Goal: Information Seeking & Learning: Learn about a topic

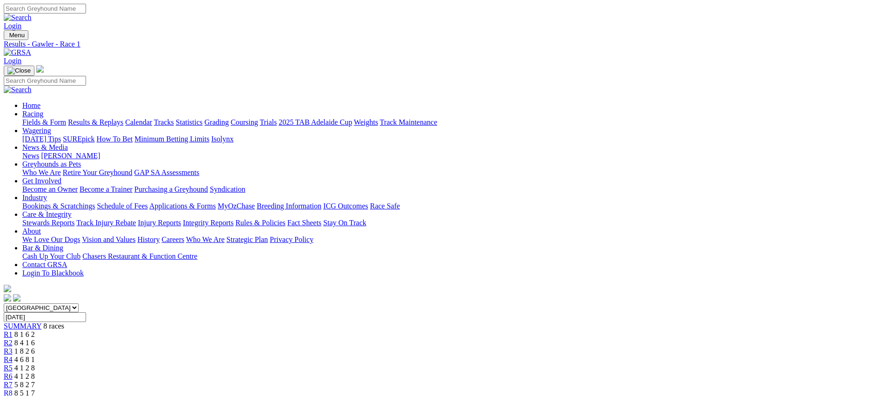
click at [66, 118] on link "Fields & Form" at bounding box center [44, 122] width 44 height 8
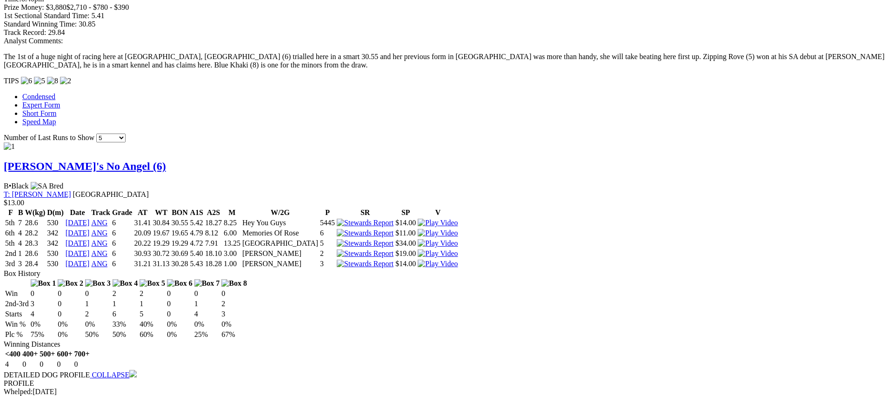
scroll to position [786, 0]
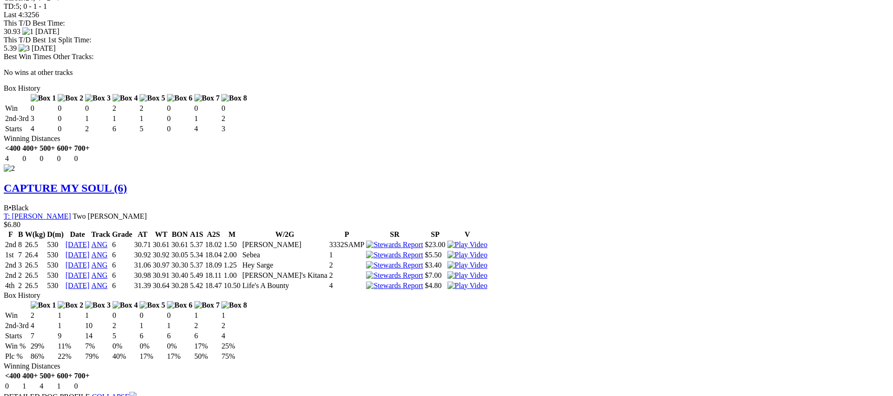
scroll to position [1232, 0]
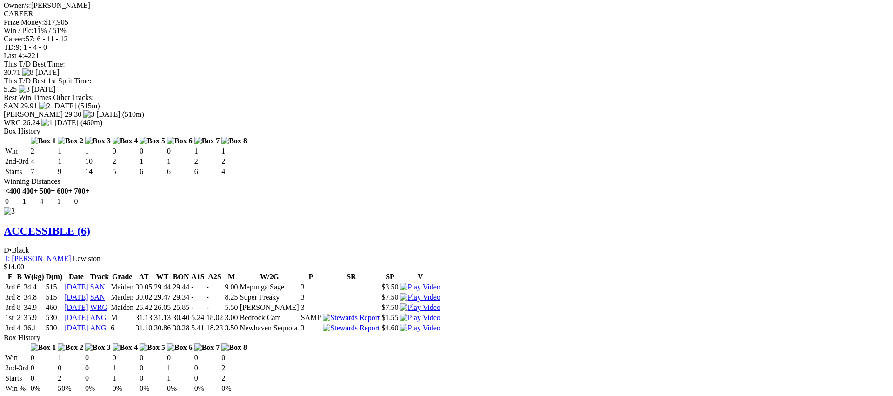
scroll to position [1669, 0]
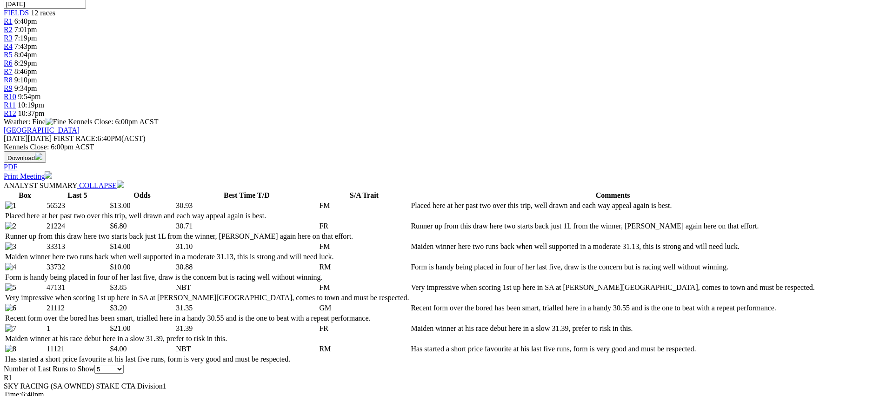
scroll to position [0, 0]
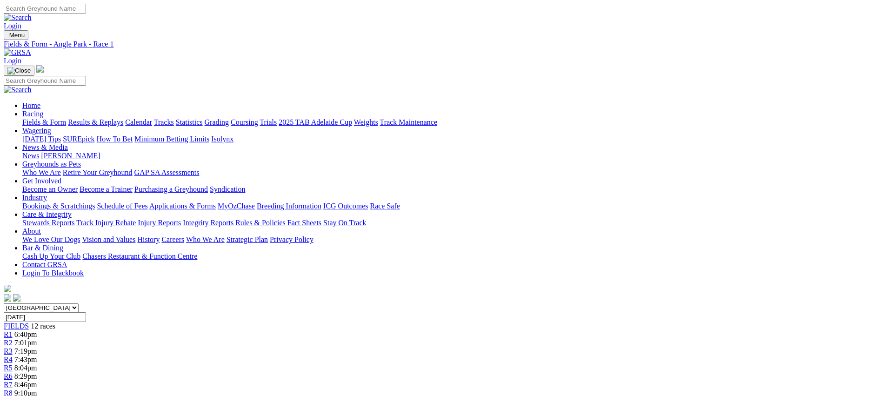
click at [13, 339] on link "R2" at bounding box center [8, 343] width 9 height 8
click at [13, 347] on link "R3" at bounding box center [8, 351] width 9 height 8
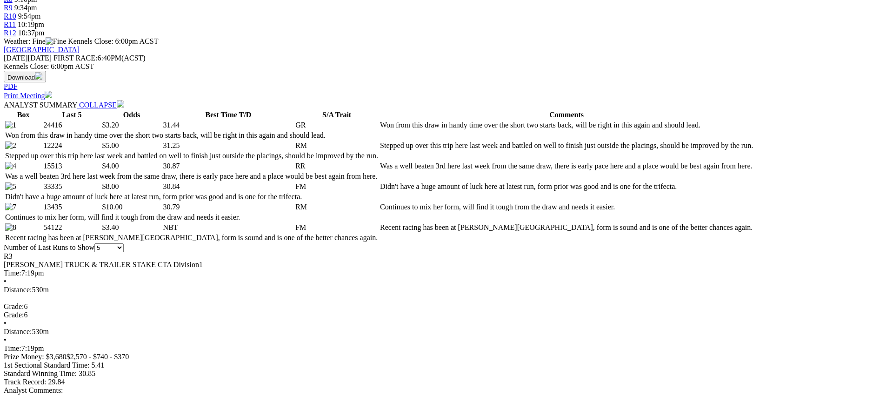
scroll to position [463, 0]
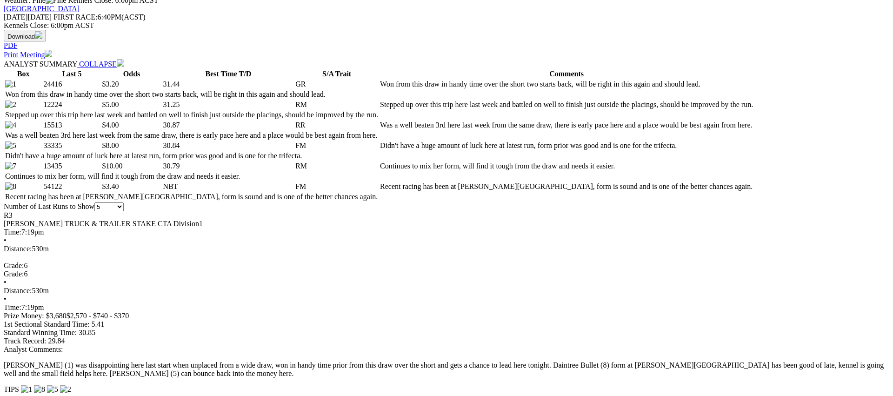
scroll to position [445, 0]
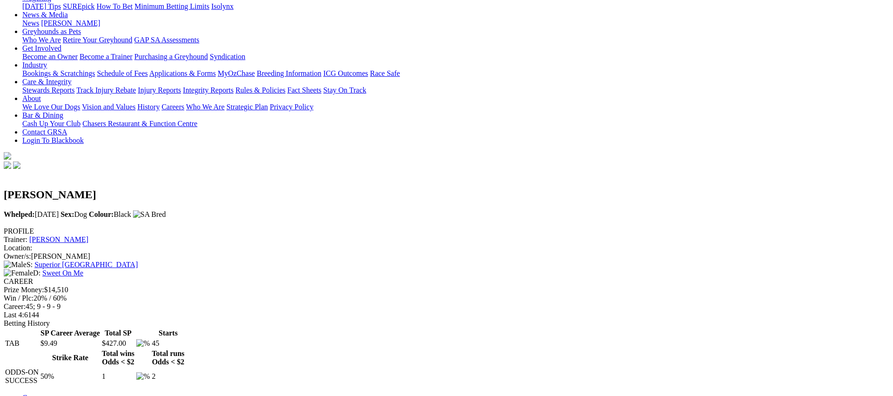
scroll to position [45, 0]
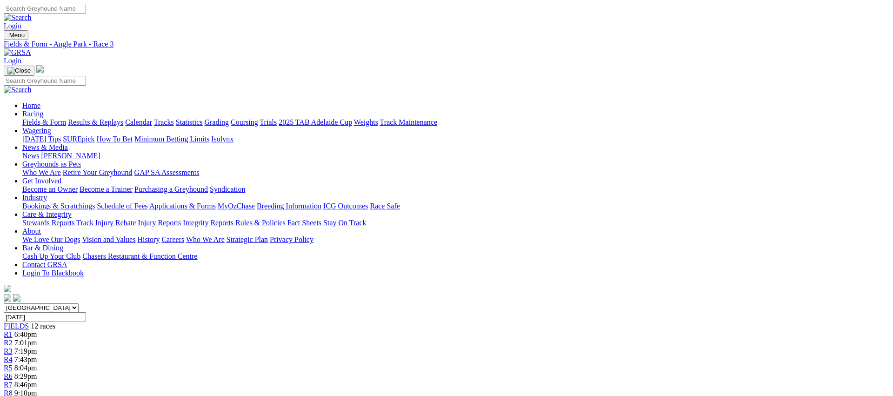
click at [364, 355] on div "R4 7:43pm" at bounding box center [446, 359] width 885 height 8
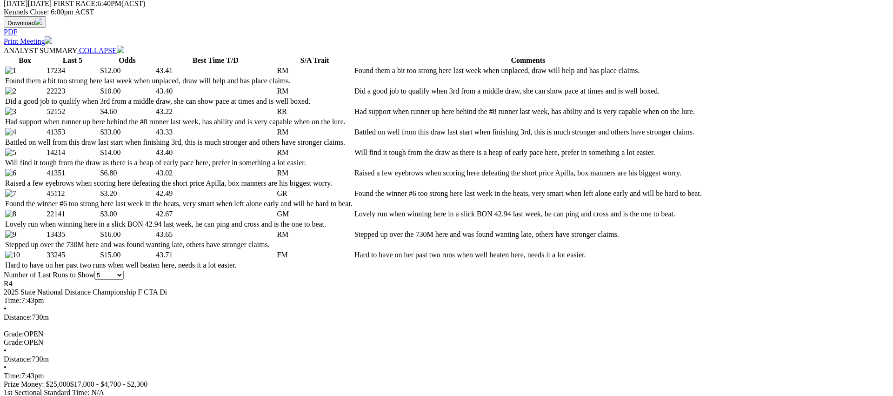
scroll to position [449, 0]
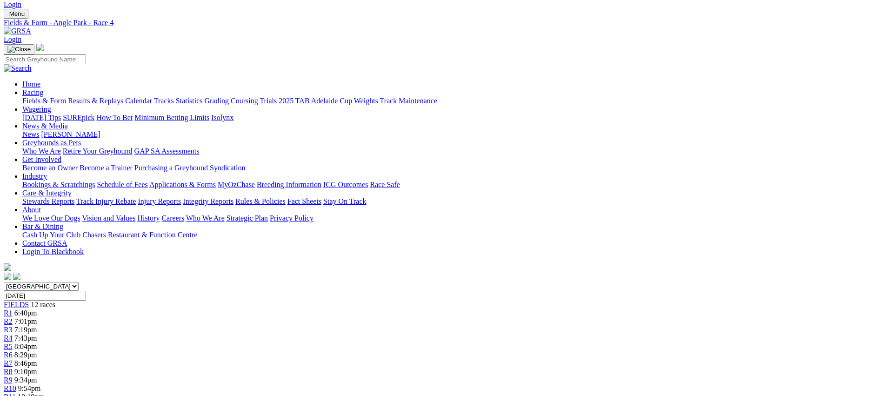
scroll to position [0, 0]
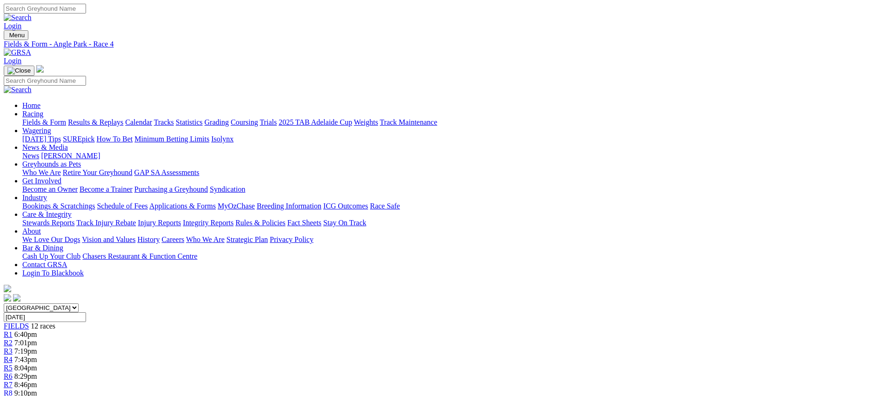
click at [13, 364] on link "R5" at bounding box center [8, 368] width 9 height 8
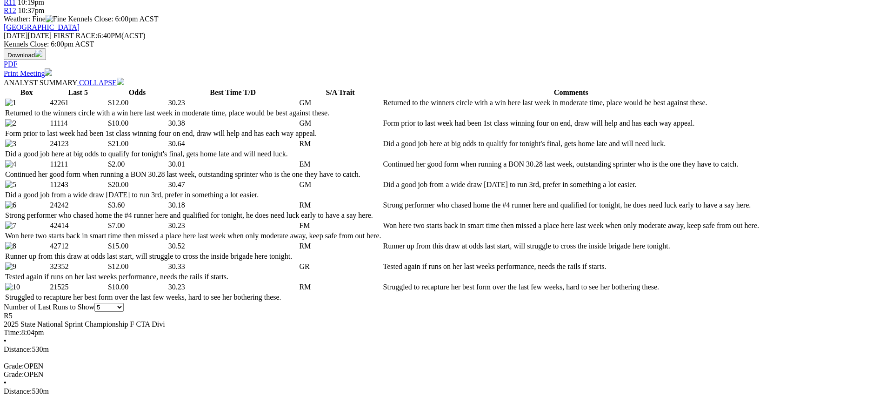
scroll to position [442, 0]
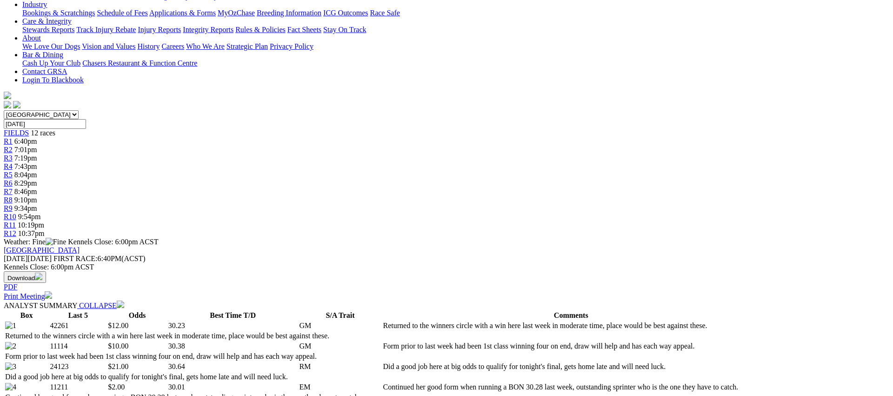
scroll to position [0, 0]
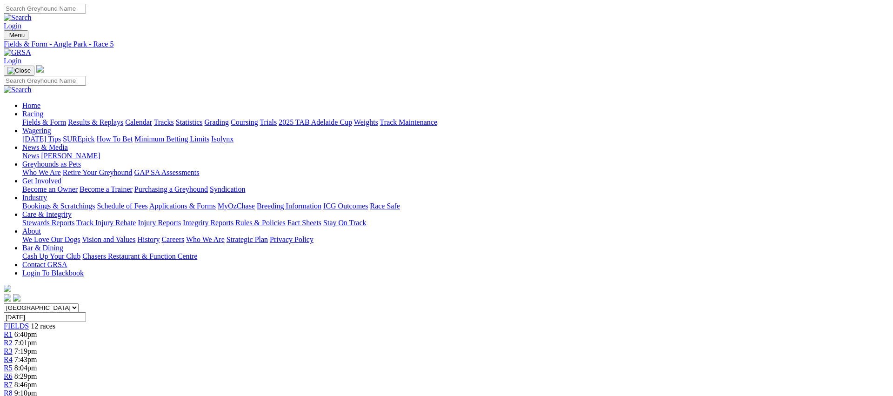
click at [447, 372] on div "R6 8:29pm" at bounding box center [446, 376] width 885 height 8
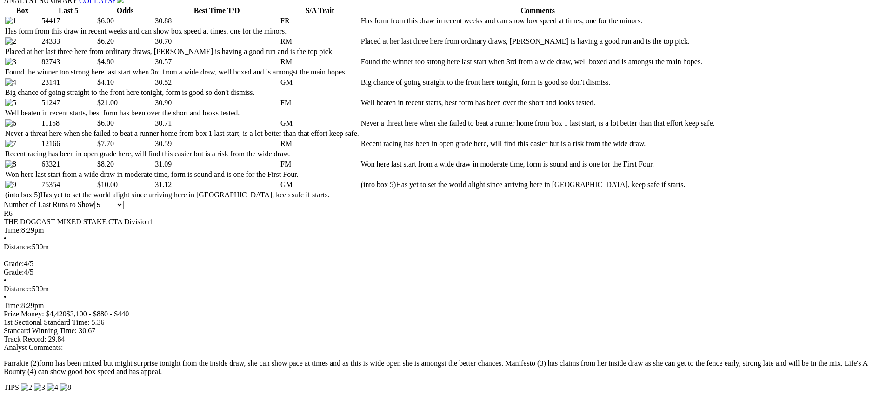
scroll to position [497, 0]
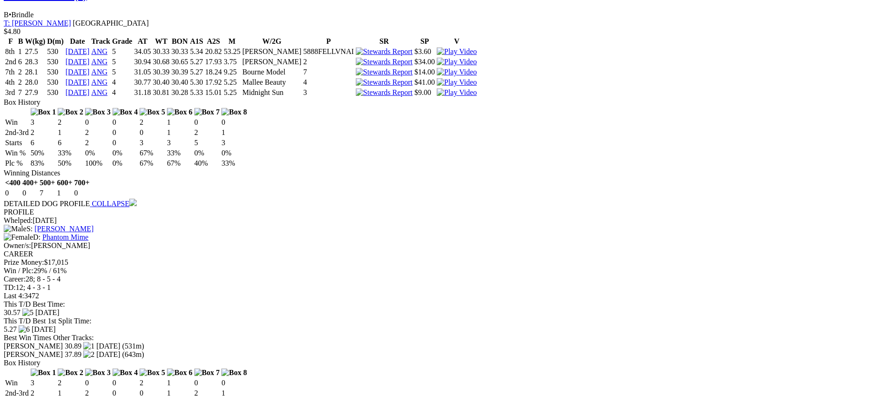
scroll to position [1902, 0]
drag, startPoint x: 551, startPoint y: 31, endPoint x: 536, endPoint y: 43, distance: 19.8
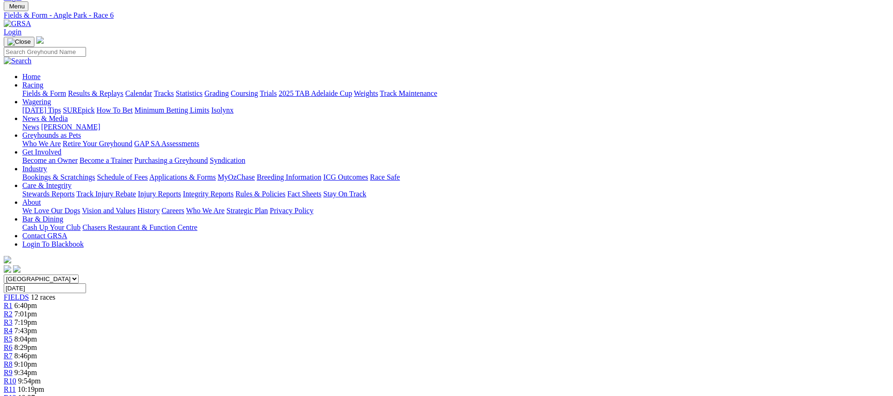
scroll to position [0, 0]
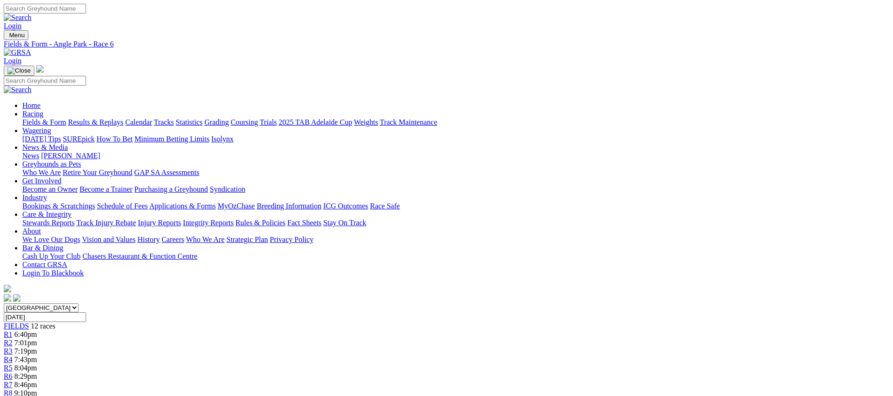
click at [13, 380] on span "R7" at bounding box center [8, 384] width 9 height 8
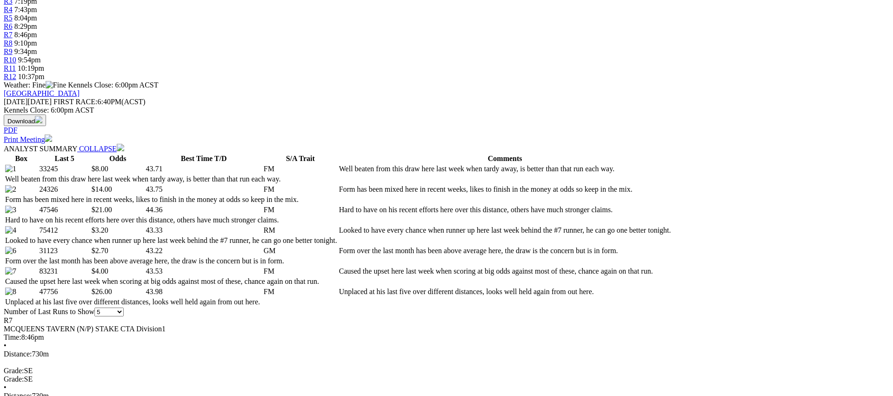
scroll to position [373, 0]
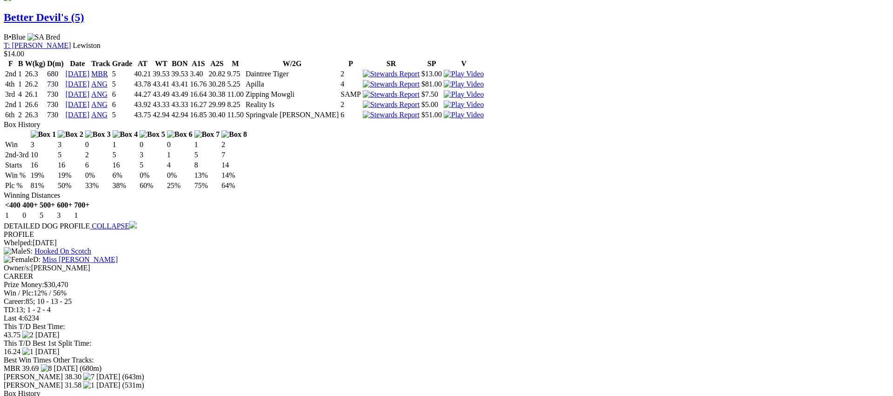
scroll to position [1387, 0]
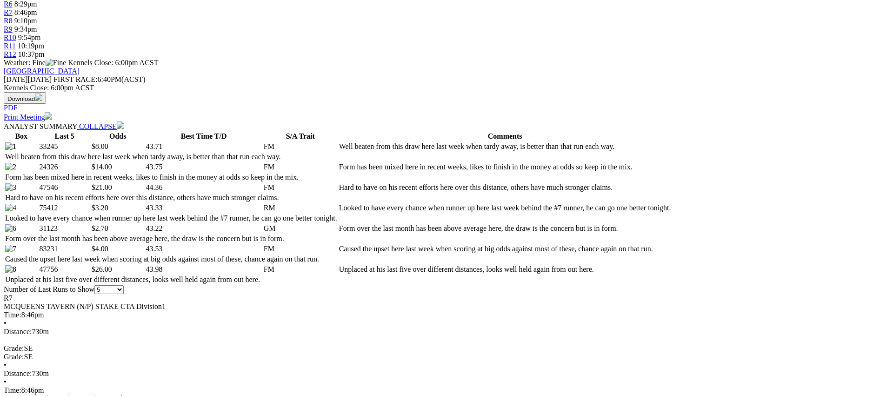
scroll to position [0, 0]
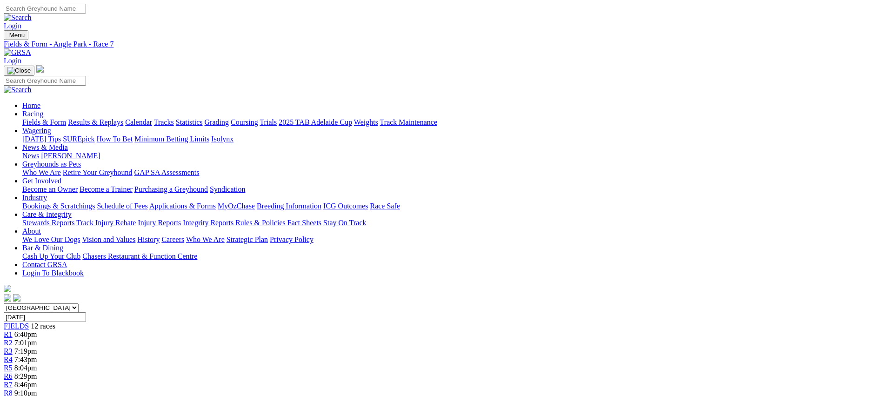
click at [13, 389] on span "R8" at bounding box center [8, 393] width 9 height 8
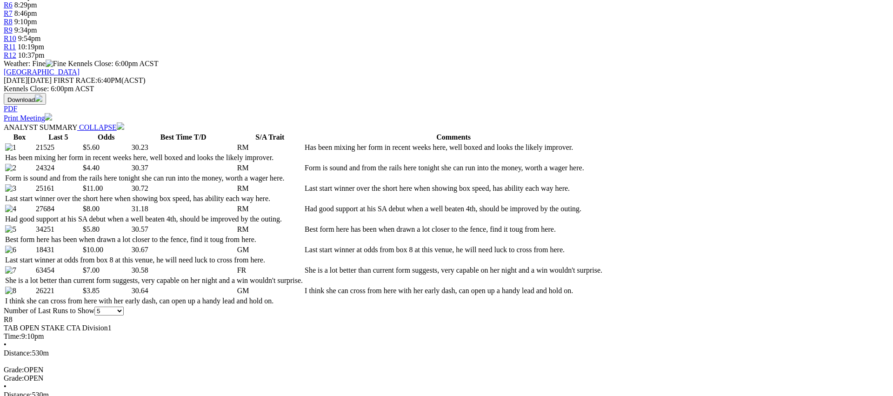
scroll to position [377, 0]
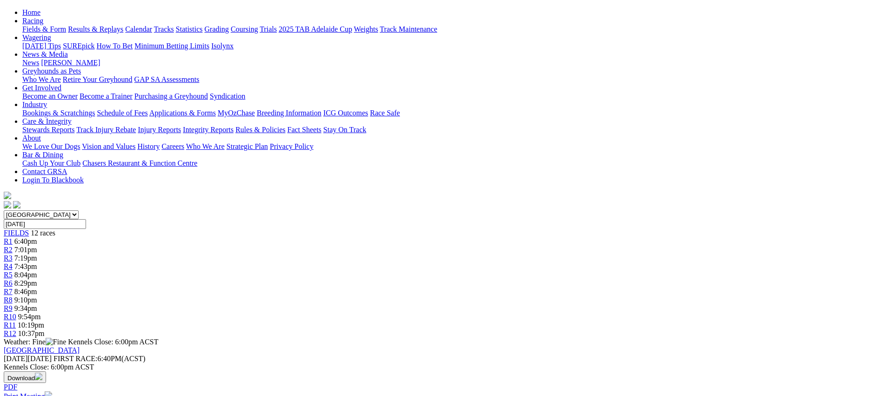
scroll to position [0, 0]
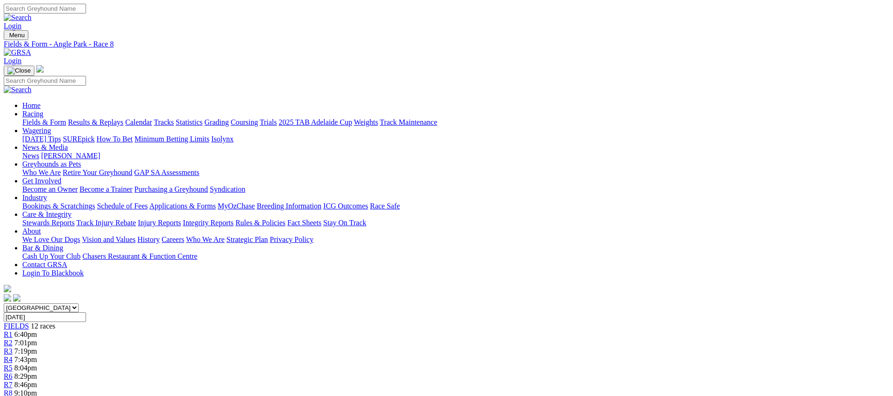
click at [13, 395] on span "R9" at bounding box center [8, 401] width 9 height 8
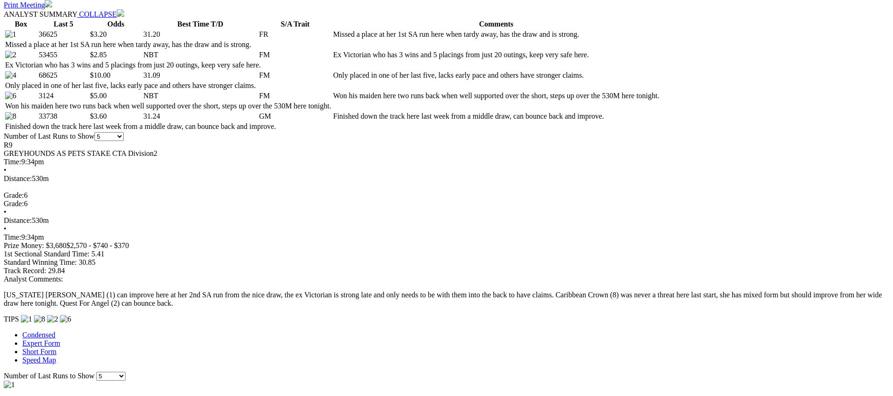
scroll to position [503, 0]
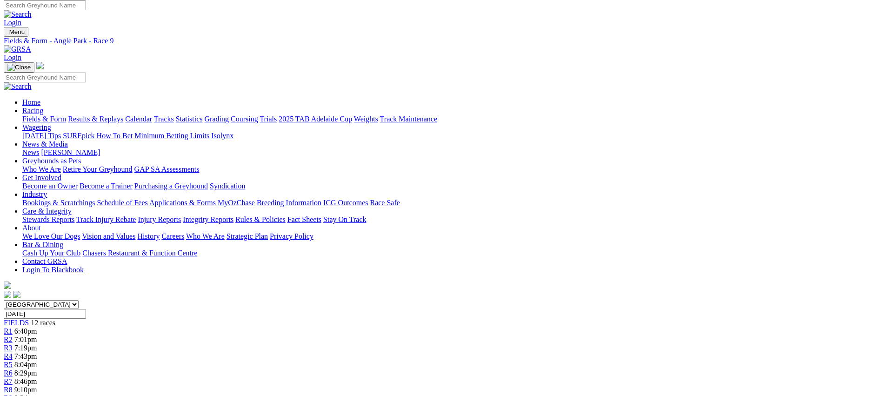
scroll to position [0, 0]
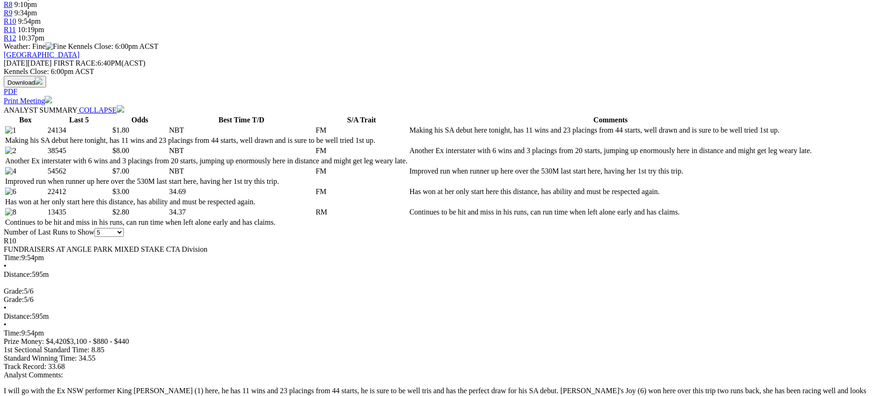
scroll to position [432, 0]
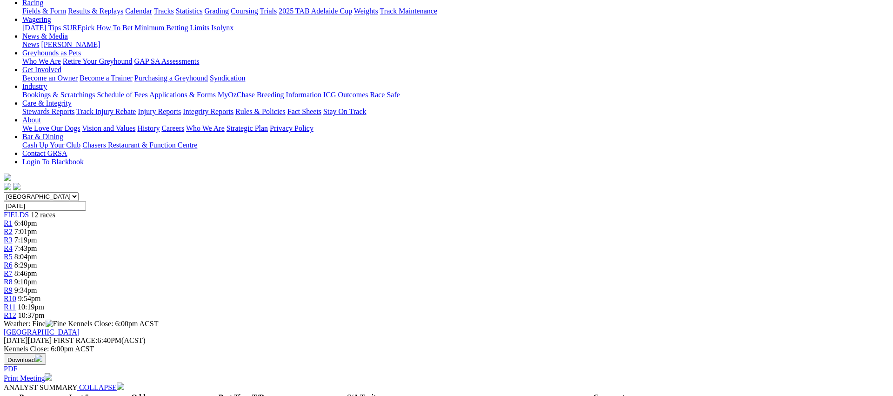
scroll to position [0, 0]
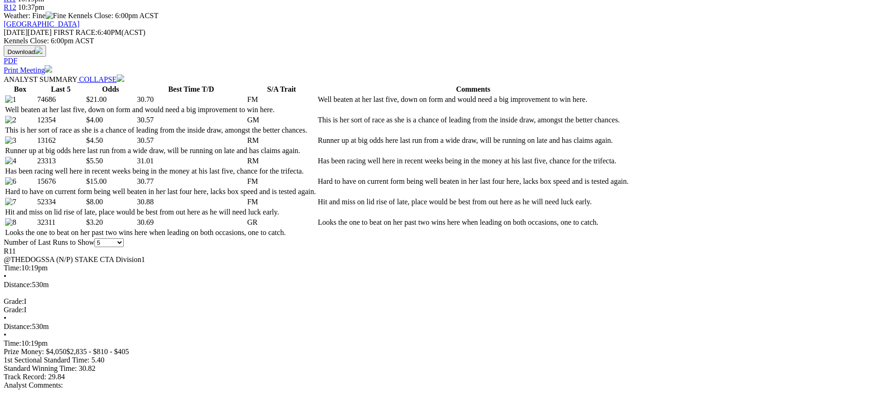
scroll to position [419, 0]
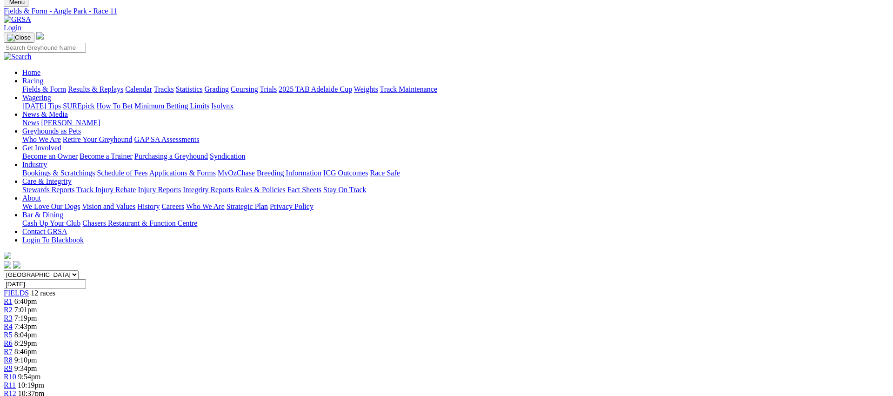
scroll to position [0, 0]
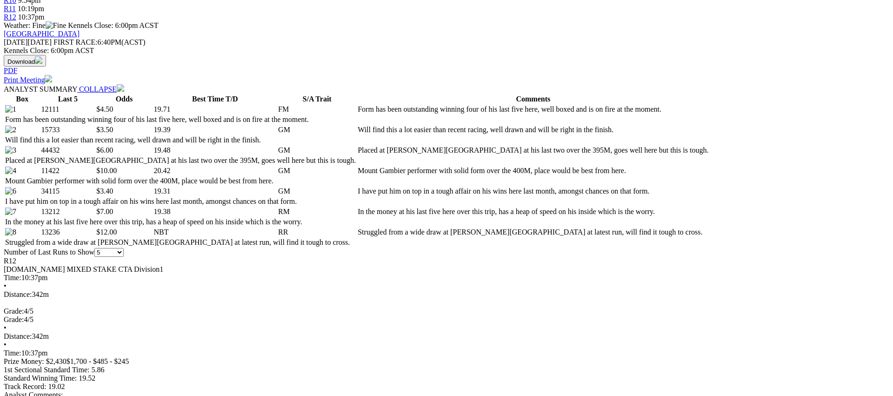
scroll to position [413, 0]
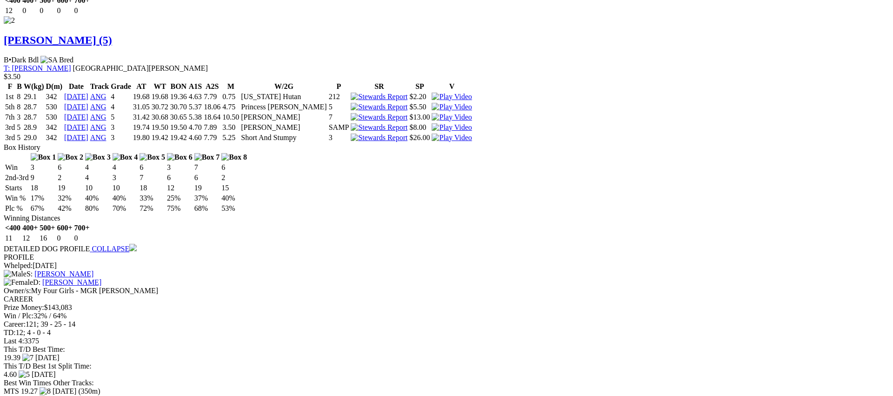
scroll to position [1374, 0]
